Goal: Information Seeking & Learning: Learn about a topic

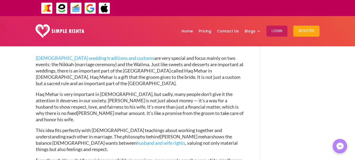
scroll to position [187, 0]
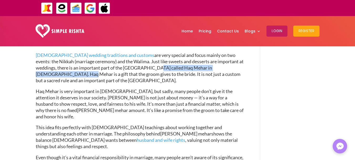
drag, startPoint x: 124, startPoint y: 66, endPoint x: 212, endPoint y: 69, distance: 87.2
click at [212, 67] on span "[DEMOGRAPHIC_DATA] wedding traditions and customs are very special and focus ma…" at bounding box center [140, 67] width 208 height 31
click at [212, 69] on span "[DEMOGRAPHIC_DATA] wedding traditions and customs are very special and focus ma…" at bounding box center [140, 67] width 208 height 31
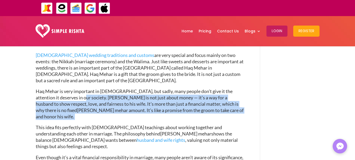
drag, startPoint x: 90, startPoint y: 93, endPoint x: 218, endPoint y: 105, distance: 128.7
click at [218, 105] on p "Haq Mehar is very important in [DEMOGRAPHIC_DATA], but sadly, many people don’t…" at bounding box center [140, 106] width 209 height 36
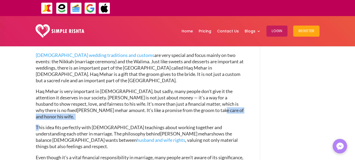
drag, startPoint x: 73, startPoint y: 112, endPoint x: 150, endPoint y: 110, distance: 76.4
click at [169, 131] on span "shows the balance [DEMOGRAPHIC_DATA] wants between husband and wife rights , va…" at bounding box center [137, 140] width 202 height 18
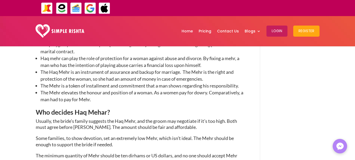
scroll to position [536, 0]
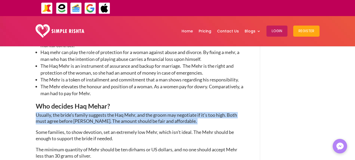
drag, startPoint x: 38, startPoint y: 76, endPoint x: 206, endPoint y: 81, distance: 167.1
click at [206, 112] on p "Usually, the bride’s family suggests the Haq Mehr, and the groom may negotiate …" at bounding box center [140, 120] width 209 height 17
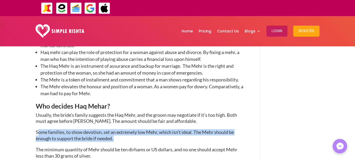
drag, startPoint x: 43, startPoint y: 92, endPoint x: 153, endPoint y: 99, distance: 110.5
click at [157, 129] on p "Some families, to show devotion, set an extremely low Mehr, which isn’t ideal. …" at bounding box center [140, 137] width 209 height 17
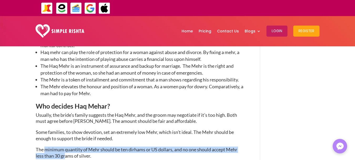
drag, startPoint x: 45, startPoint y: 111, endPoint x: 81, endPoint y: 125, distance: 38.7
click at [70, 146] on span "The minimum quantity of Mehr should be ten dirhams or US dollars, and no one sh…" at bounding box center [137, 152] width 202 height 12
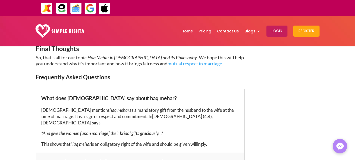
scroll to position [1075, 0]
